Goal: Task Accomplishment & Management: Use online tool/utility

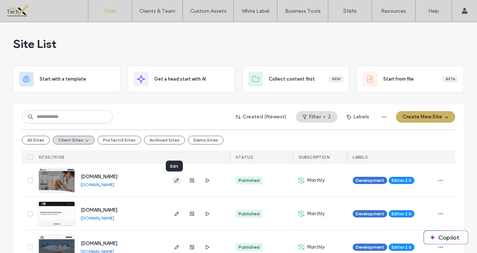
click at [174, 181] on icon "button" at bounding box center [177, 181] width 6 height 6
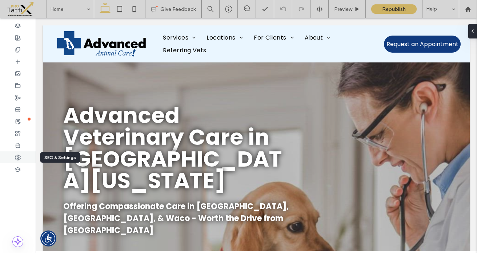
click at [19, 158] on icon at bounding box center [18, 158] width 6 height 6
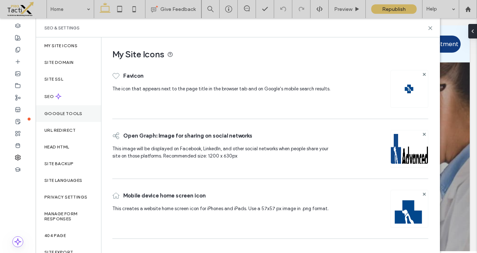
click at [69, 113] on label "Google Tools" at bounding box center [63, 113] width 38 height 5
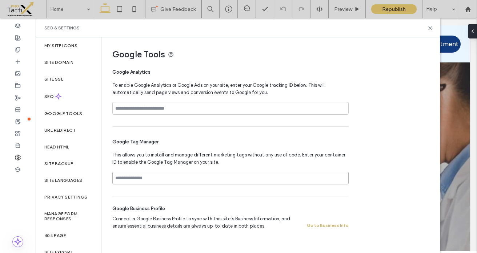
click at [142, 179] on input at bounding box center [230, 178] width 236 height 13
paste input "**********"
type input "**********"
click at [197, 151] on div "**********" at bounding box center [230, 161] width 236 height 69
click at [328, 192] on div "**********" at bounding box center [230, 161] width 236 height 69
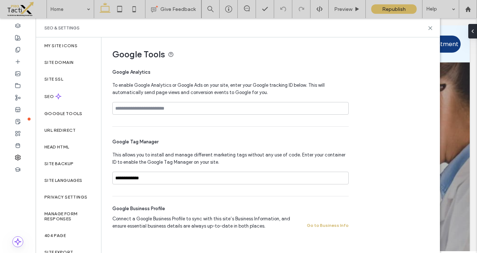
click at [356, 68] on div "**********" at bounding box center [267, 137] width 332 height 201
click at [430, 29] on icon at bounding box center [429, 27] width 5 height 5
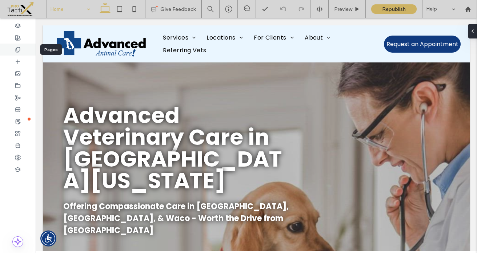
click at [19, 51] on use at bounding box center [18, 49] width 4 height 5
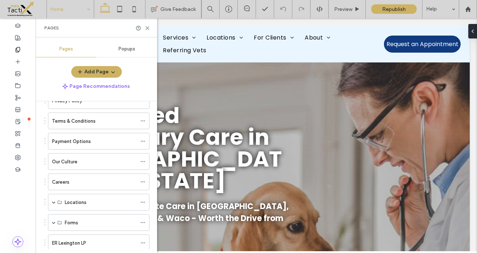
scroll to position [126, 0]
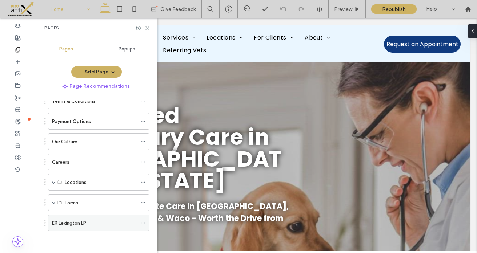
click at [143, 222] on icon at bounding box center [142, 223] width 5 height 5
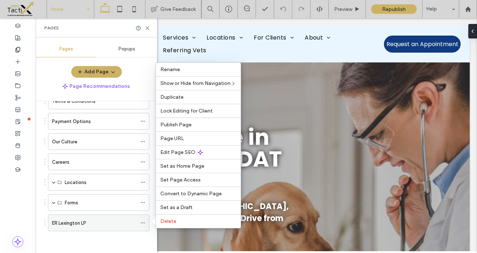
click at [70, 224] on label "ER Lexington LP" at bounding box center [69, 223] width 34 height 13
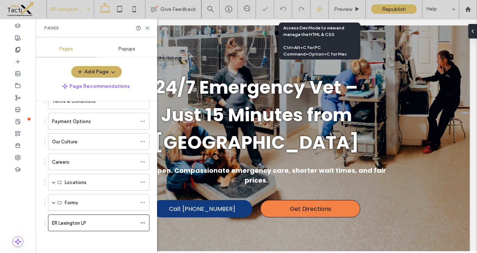
click at [320, 9] on icon at bounding box center [319, 9] width 7 height 7
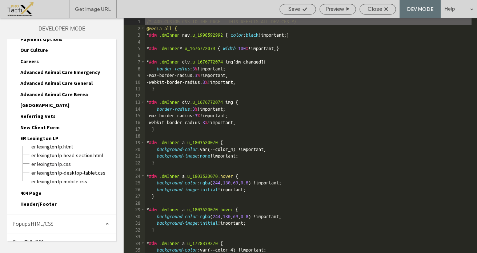
scroll to position [134, 0]
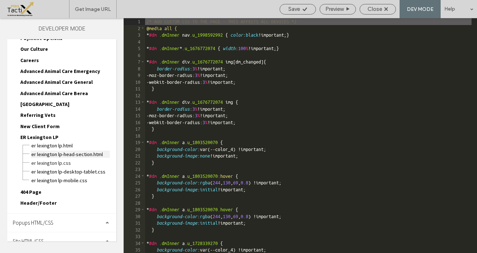
click at [48, 156] on span "ER Lexington LP-head-section.html" at bounding box center [70, 154] width 79 height 7
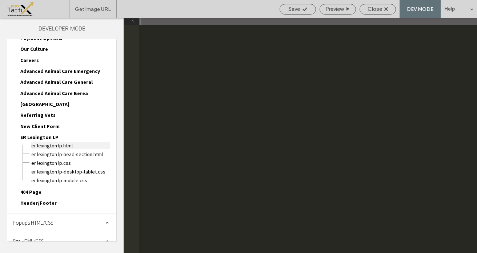
click at [55, 146] on span "ER Lexington LP.html" at bounding box center [70, 145] width 79 height 7
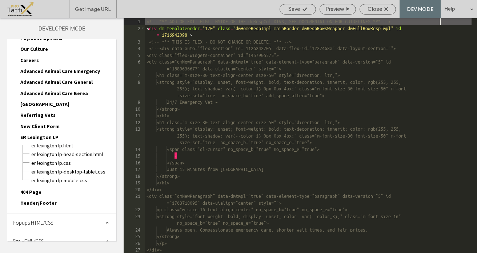
scroll to position [0, 0]
click at [40, 138] on span "ER Lexington LP" at bounding box center [39, 137] width 38 height 7
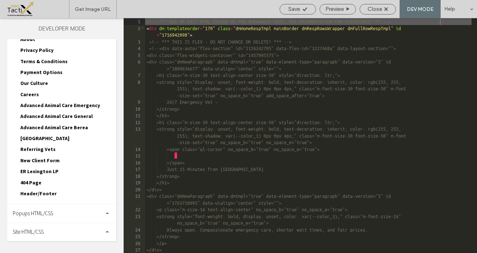
click at [37, 170] on span "ER Lexington LP" at bounding box center [39, 171] width 38 height 7
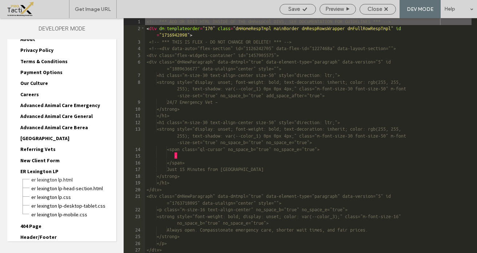
scroll to position [134, 0]
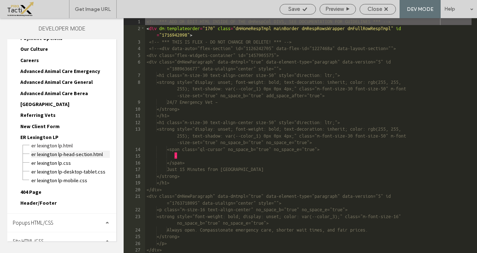
click at [57, 156] on span "ER Lexington LP-head-section.html" at bounding box center [70, 154] width 79 height 7
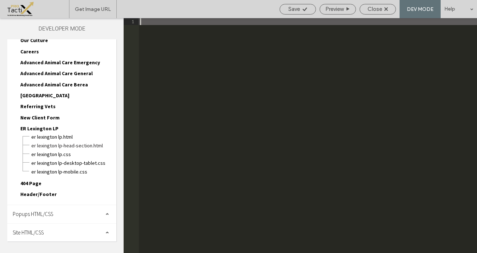
scroll to position [142, 0]
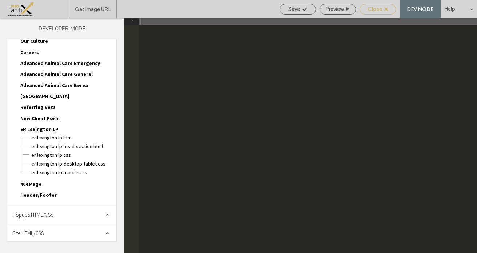
click at [372, 6] on span "Close" at bounding box center [374, 9] width 15 height 7
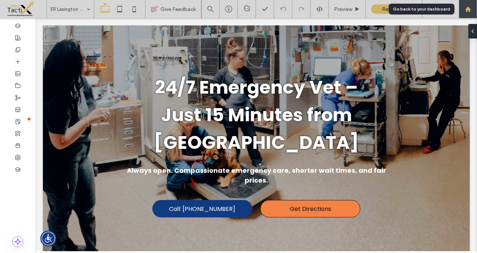
click at [468, 13] on div at bounding box center [468, 9] width 18 height 18
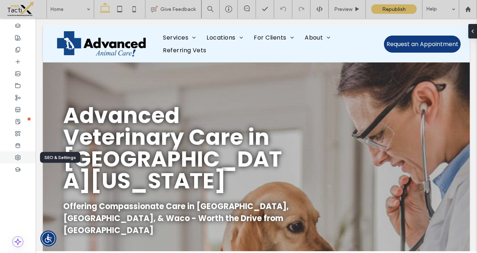
click at [19, 158] on icon at bounding box center [18, 158] width 6 height 6
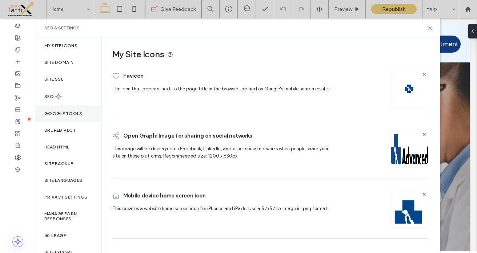
click at [62, 118] on div "Google Tools" at bounding box center [68, 113] width 65 height 17
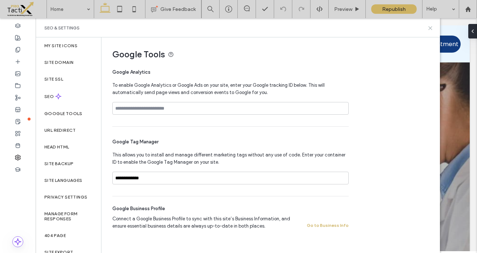
click at [431, 28] on icon at bounding box center [429, 27] width 5 height 5
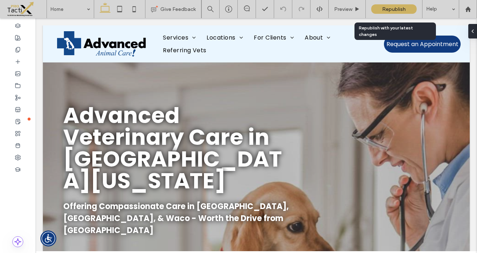
click at [397, 10] on span "Republish" at bounding box center [394, 9] width 24 height 6
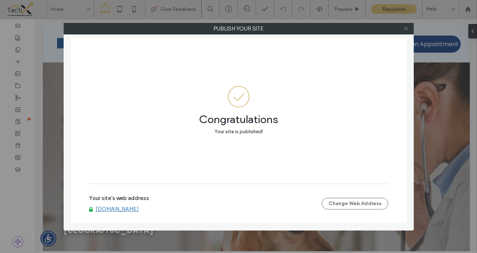
click at [404, 27] on icon at bounding box center [405, 28] width 5 height 5
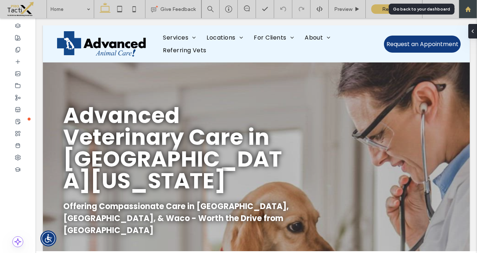
click at [464, 5] on div at bounding box center [468, 9] width 18 height 18
